Goal: Task Accomplishment & Management: Use online tool/utility

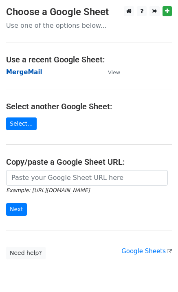
click at [29, 75] on strong "MergeMail" at bounding box center [24, 72] width 36 height 7
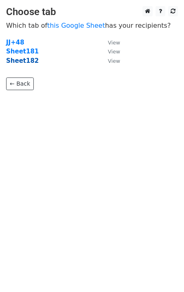
click at [19, 63] on strong "Sheet182" at bounding box center [22, 60] width 33 height 7
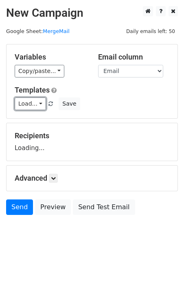
click at [35, 102] on link "Load..." at bounding box center [30, 104] width 31 height 13
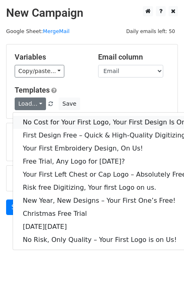
click at [47, 120] on link "No Cost for Your First Logo, Your First Design Is On Us!" at bounding box center [111, 122] width 196 height 13
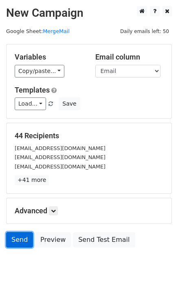
click at [22, 247] on link "Send" at bounding box center [19, 240] width 27 height 16
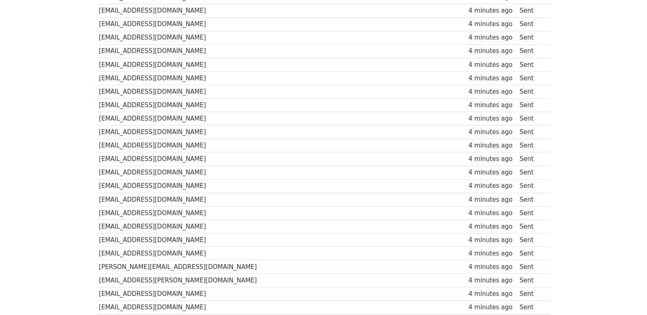
scroll to position [487, 0]
